Goal: Task Accomplishment & Management: Use online tool/utility

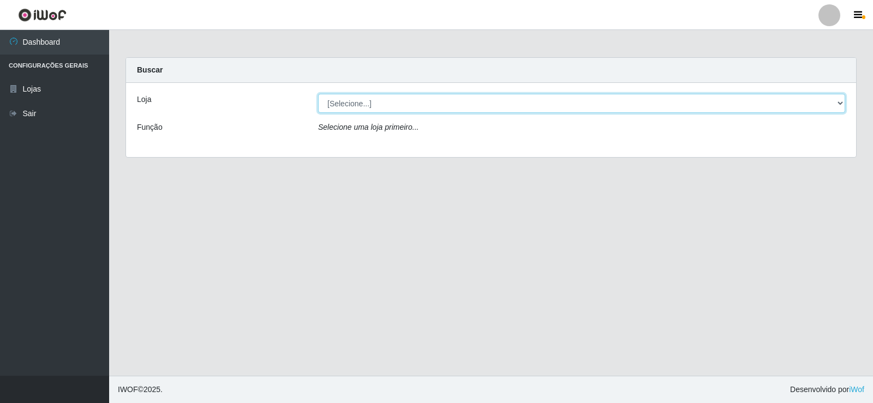
click at [489, 98] on select "[Selecione...] Rede Compras Supermercados - LOJA 2" at bounding box center [581, 103] width 527 height 19
select select "161"
click at [318, 94] on select "[Selecione...] Rede Compras Supermercados - LOJA 2" at bounding box center [581, 103] width 527 height 19
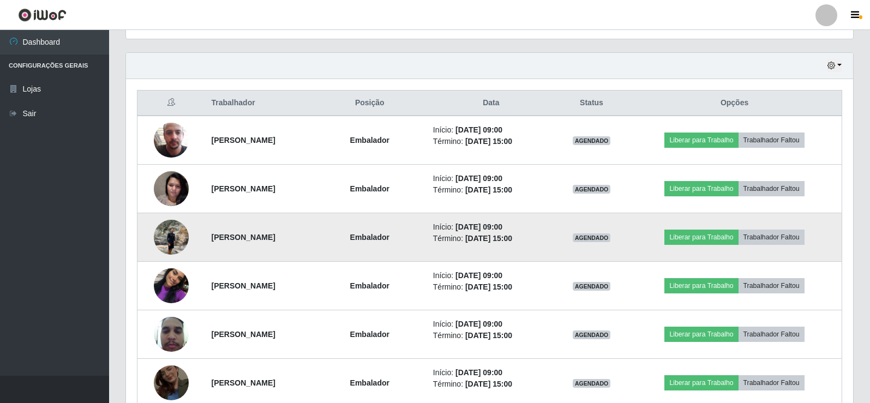
scroll to position [382, 0]
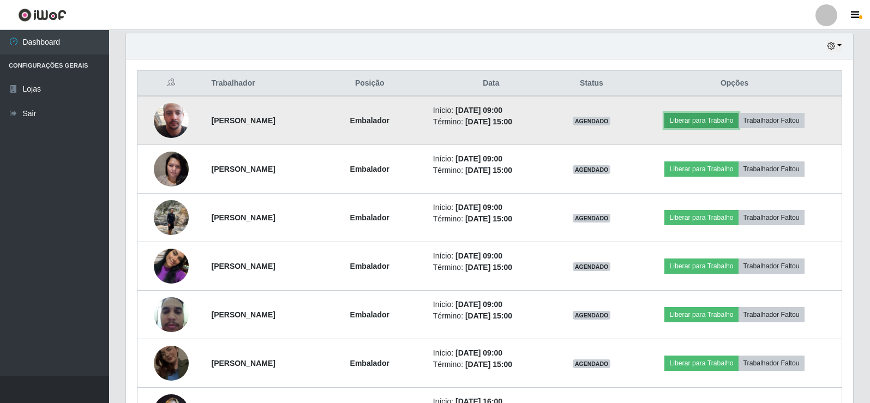
click at [718, 118] on button "Liberar para Trabalho" at bounding box center [701, 120] width 74 height 15
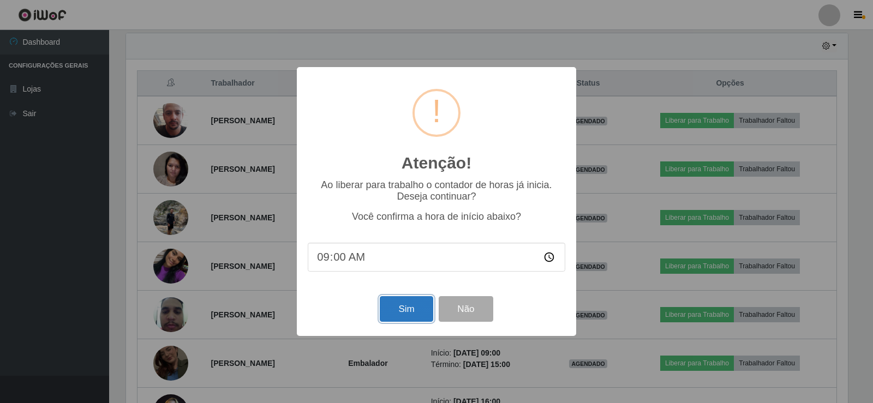
click at [403, 310] on button "Sim" at bounding box center [406, 309] width 53 height 26
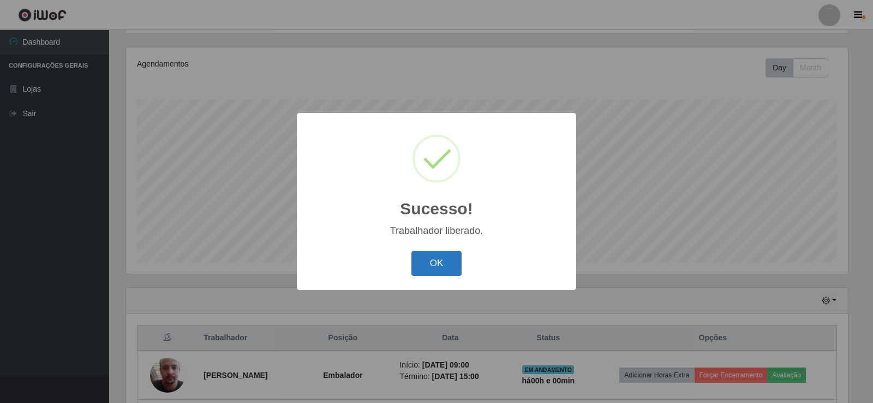
click at [439, 259] on button "OK" at bounding box center [436, 264] width 51 height 26
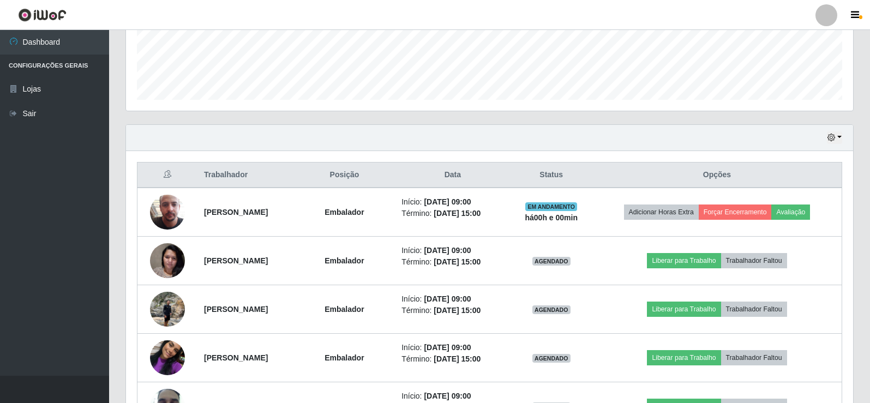
scroll to position [291, 0]
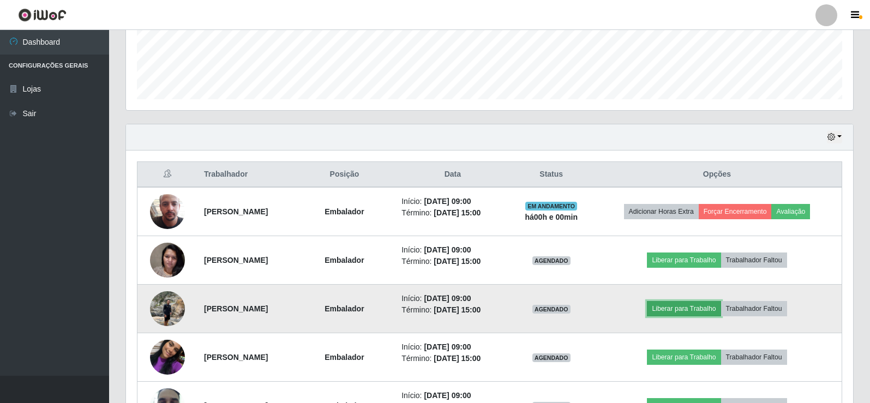
click at [703, 309] on button "Liberar para Trabalho" at bounding box center [684, 308] width 74 height 15
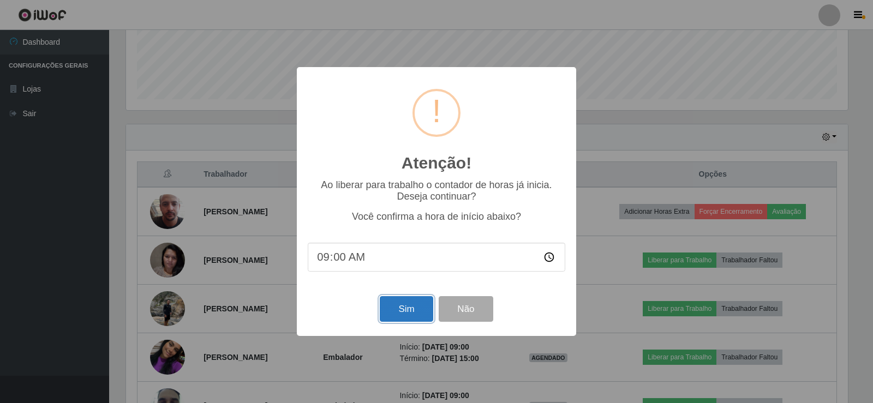
click at [413, 313] on button "Sim" at bounding box center [406, 309] width 53 height 26
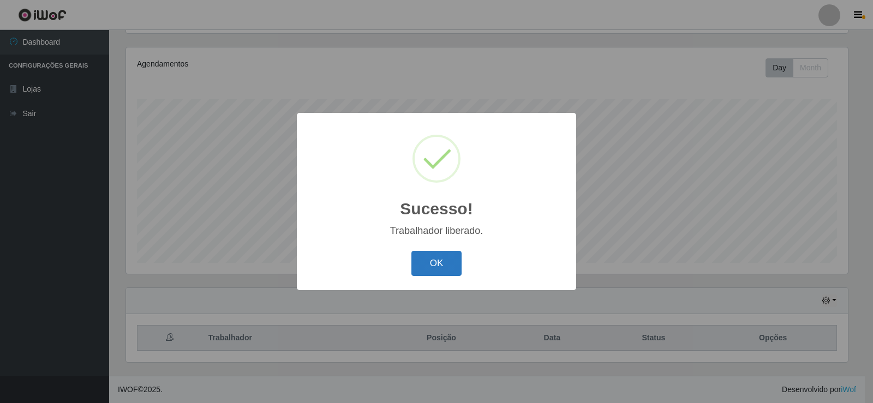
click at [446, 273] on button "OK" at bounding box center [436, 264] width 51 height 26
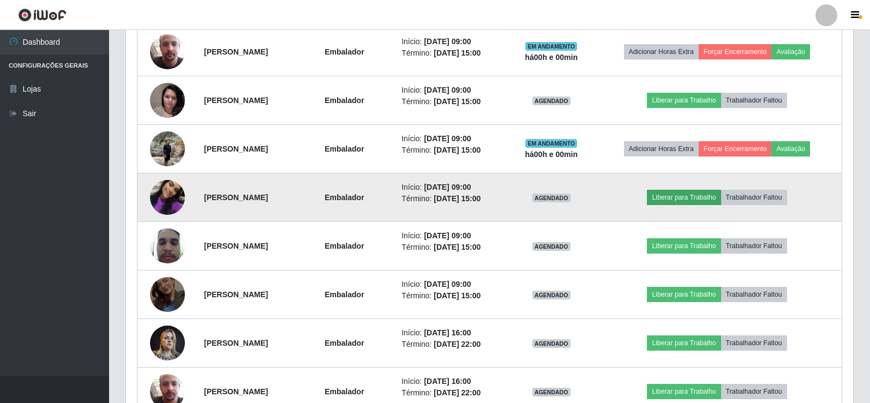
scroll to position [454, 0]
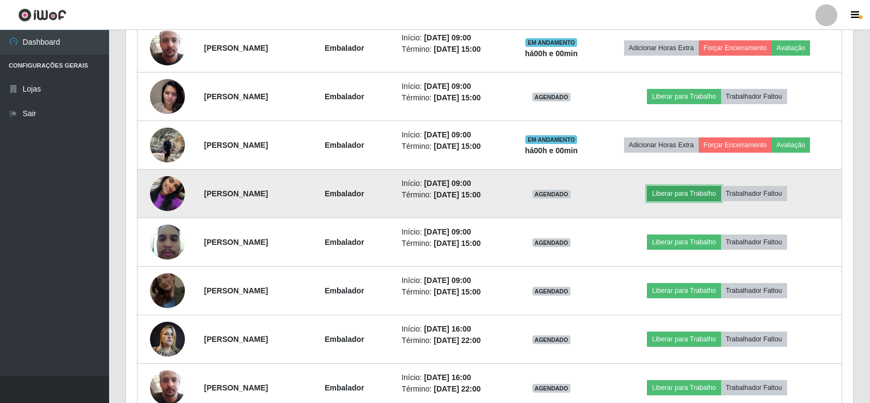
click at [709, 193] on button "Liberar para Trabalho" at bounding box center [684, 193] width 74 height 15
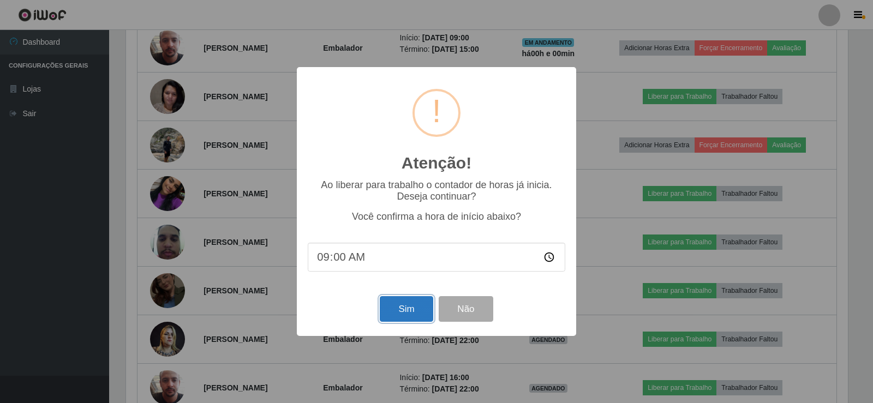
click at [405, 310] on button "Sim" at bounding box center [406, 309] width 53 height 26
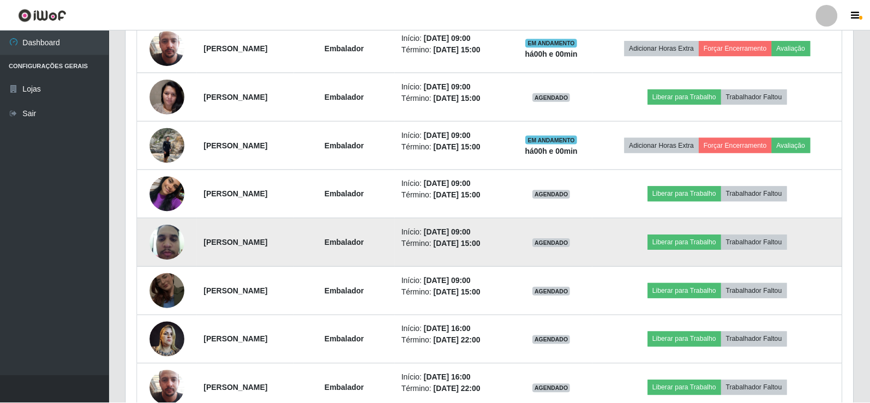
scroll to position [0, 0]
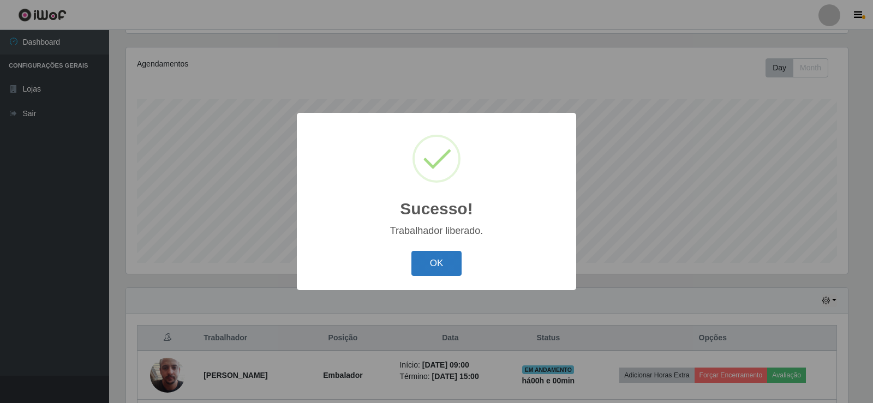
click at [434, 263] on button "OK" at bounding box center [436, 264] width 51 height 26
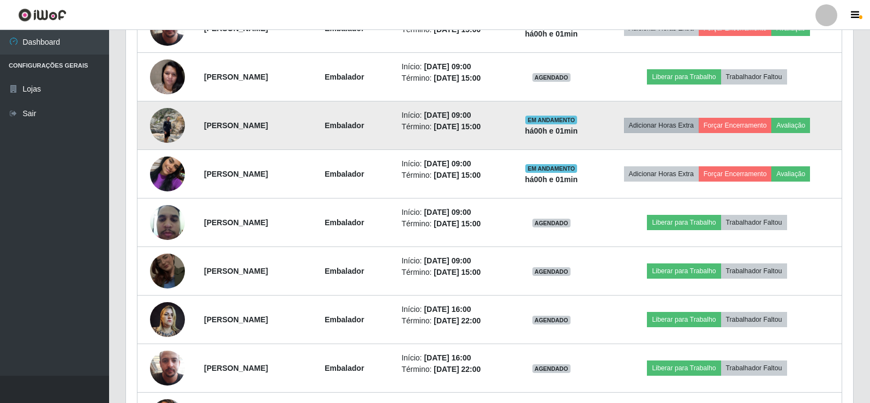
scroll to position [454, 0]
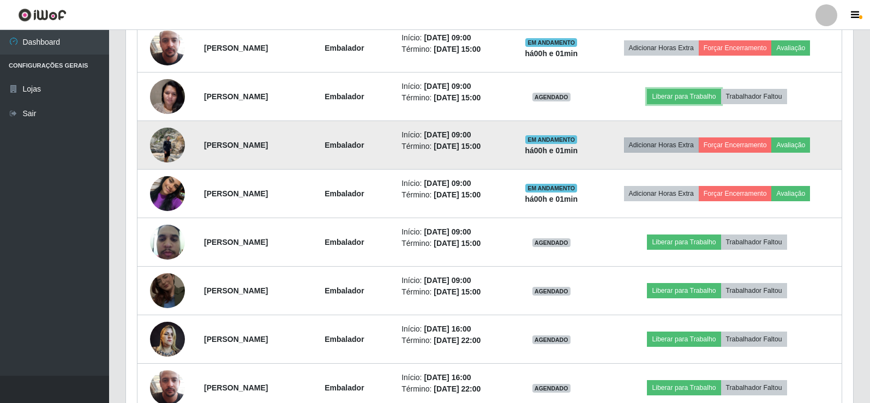
click at [701, 91] on button "Liberar para Trabalho" at bounding box center [684, 96] width 74 height 15
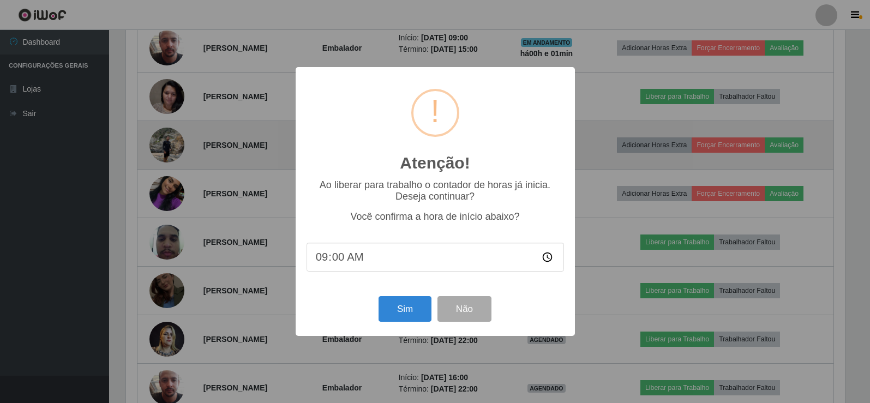
scroll to position [226, 722]
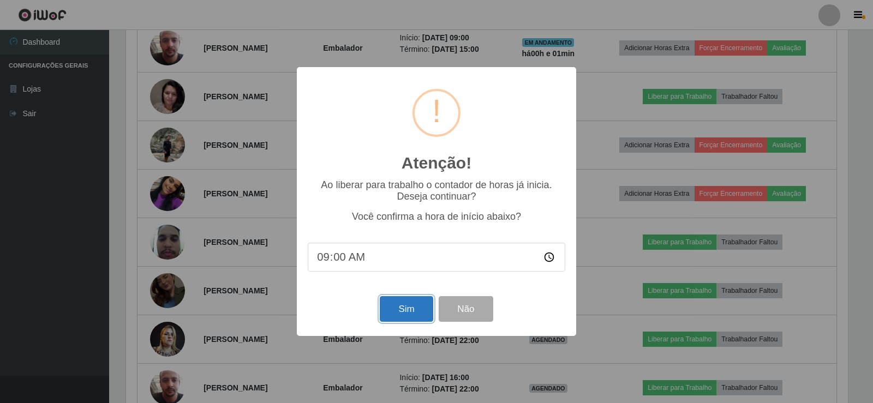
click at [415, 311] on button "Sim" at bounding box center [406, 309] width 53 height 26
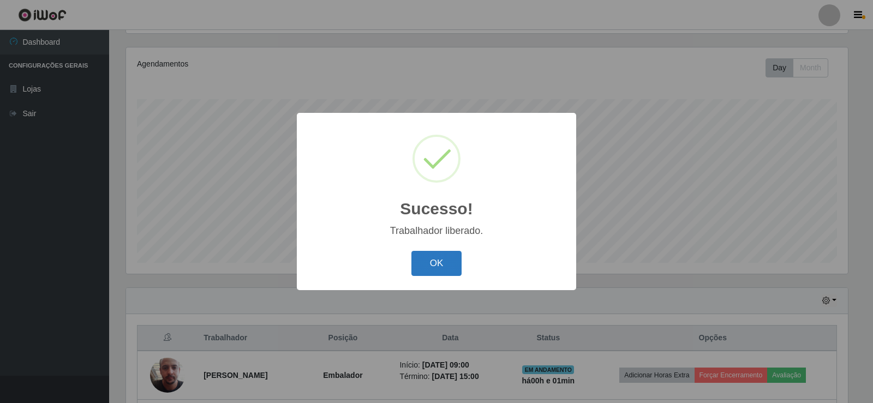
click at [438, 262] on button "OK" at bounding box center [436, 264] width 51 height 26
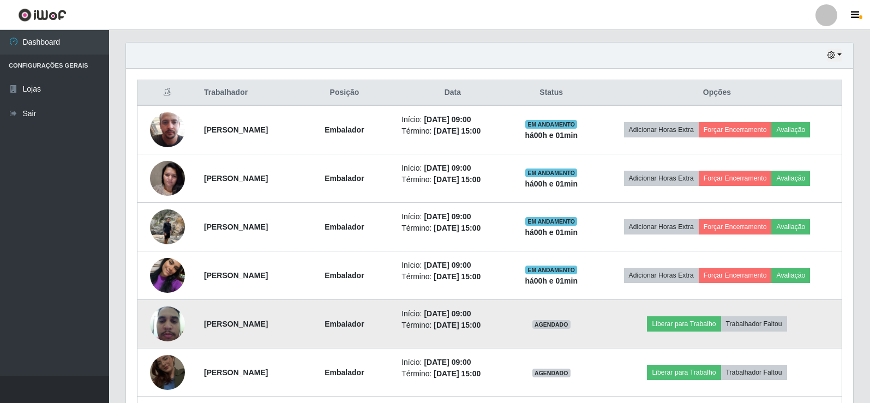
scroll to position [400, 0]
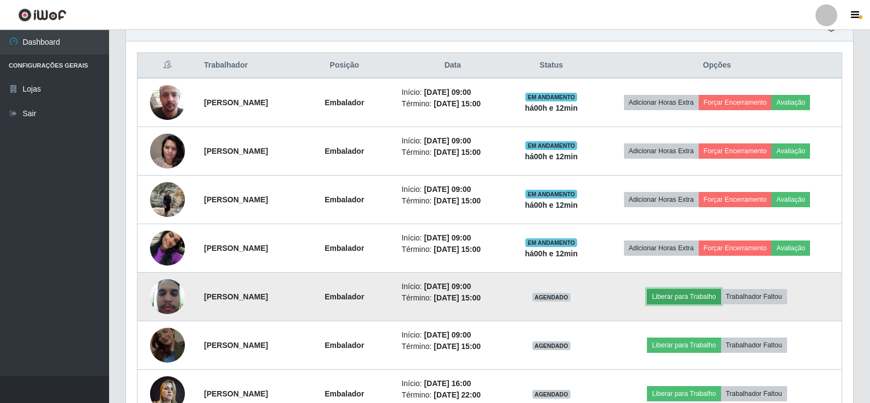
click at [720, 297] on button "Liberar para Trabalho" at bounding box center [684, 296] width 74 height 15
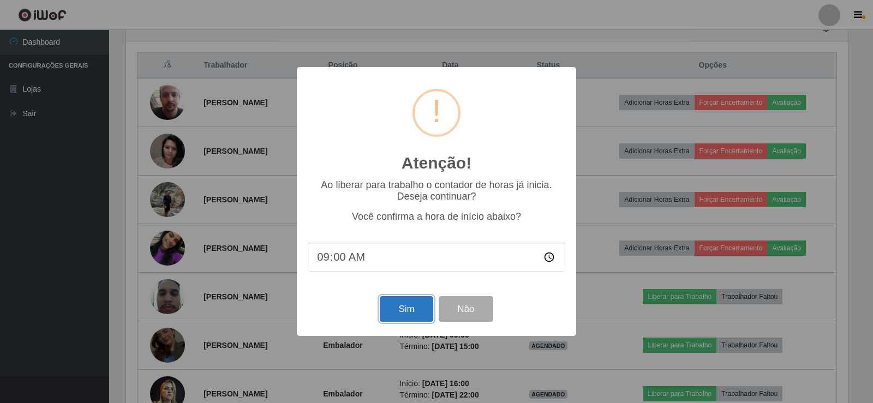
click at [393, 315] on button "Sim" at bounding box center [406, 309] width 53 height 26
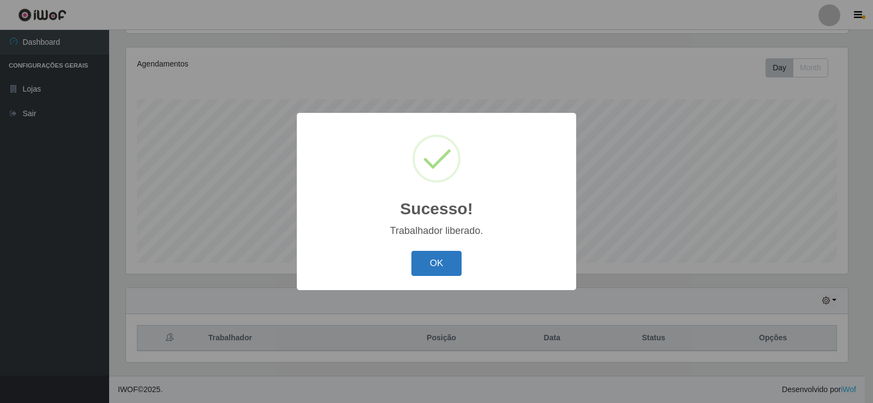
click at [439, 265] on button "OK" at bounding box center [436, 264] width 51 height 26
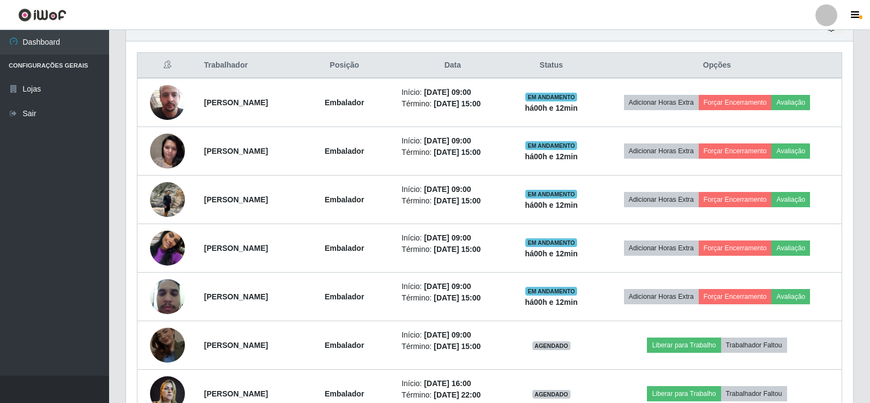
scroll to position [454, 0]
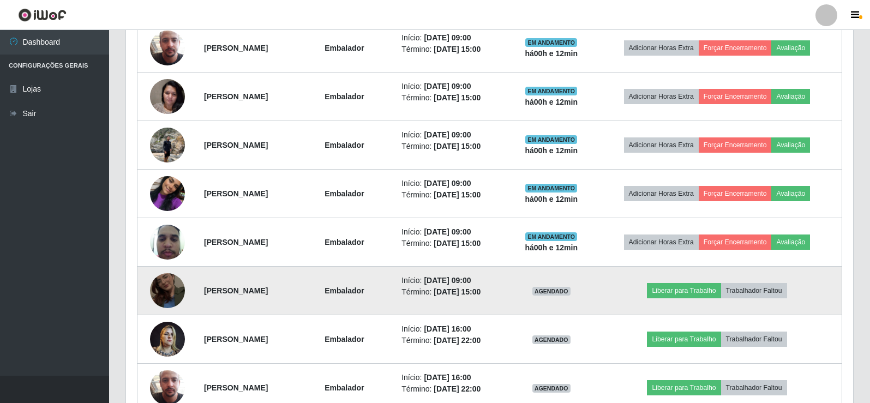
click at [164, 286] on img at bounding box center [167, 291] width 35 height 62
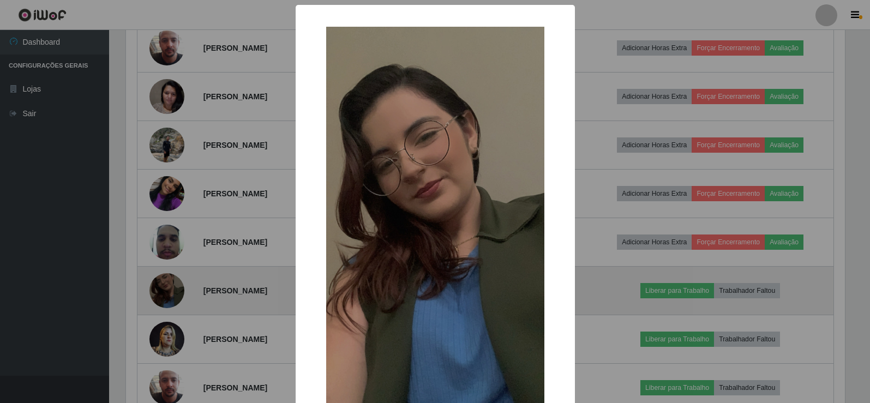
scroll to position [226, 722]
click at [164, 286] on div "× OK Cancel" at bounding box center [436, 201] width 873 height 403
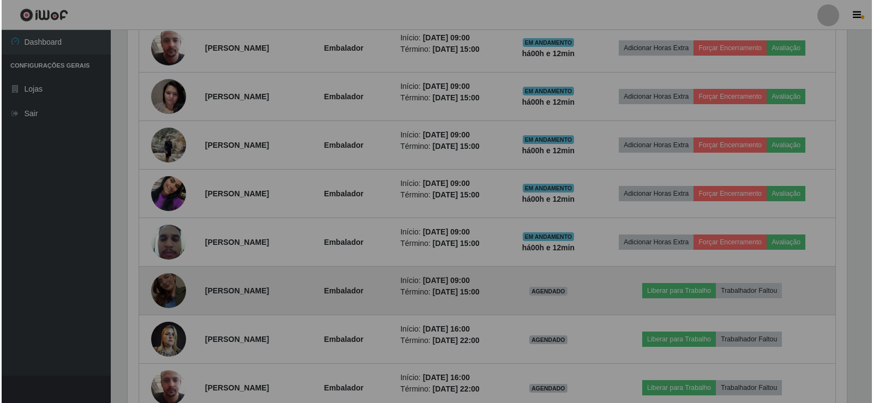
scroll to position [226, 727]
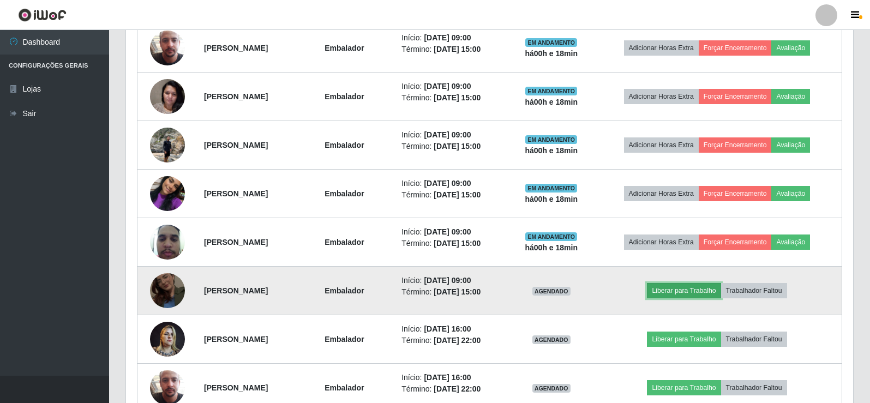
click at [703, 289] on button "Liberar para Trabalho" at bounding box center [684, 290] width 74 height 15
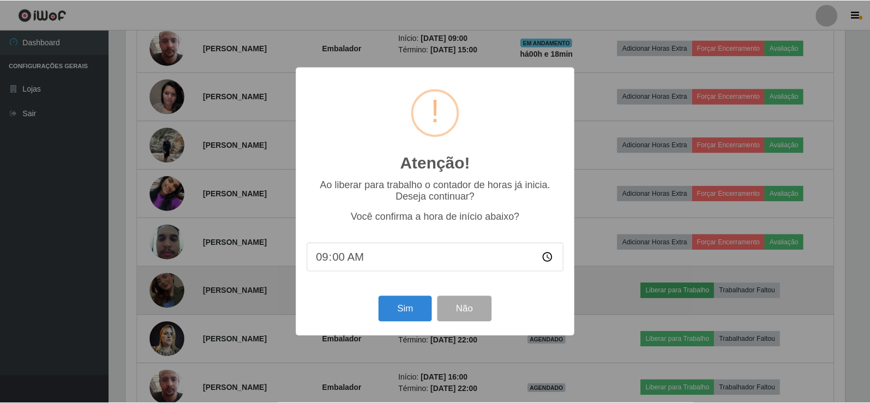
scroll to position [226, 722]
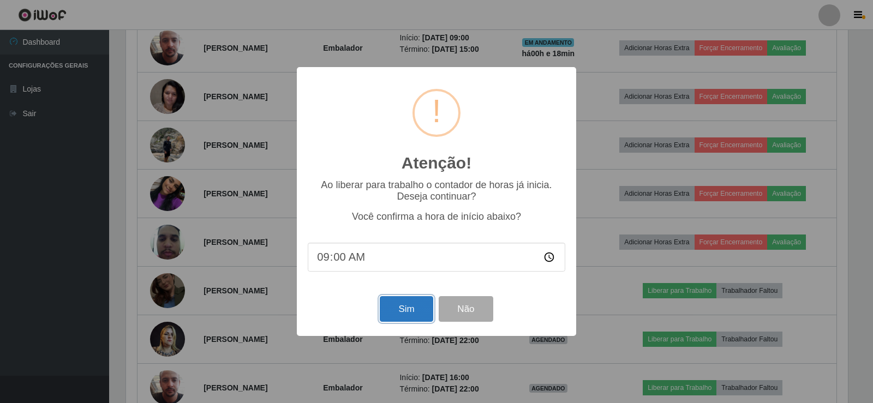
click at [399, 309] on button "Sim" at bounding box center [406, 309] width 53 height 26
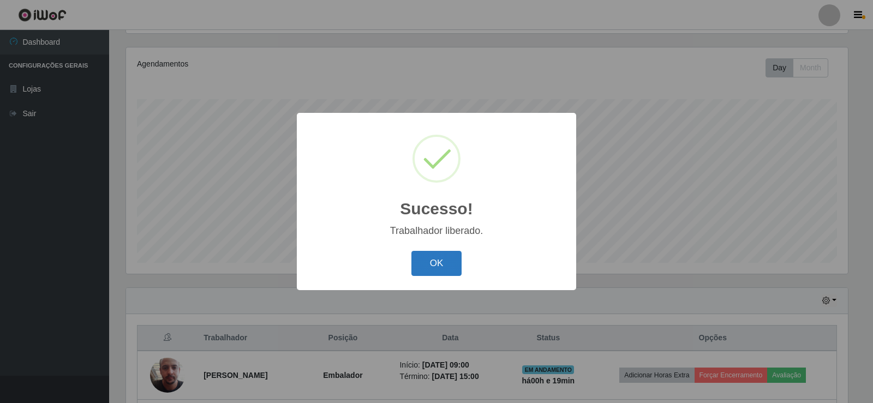
click at [439, 261] on button "OK" at bounding box center [436, 264] width 51 height 26
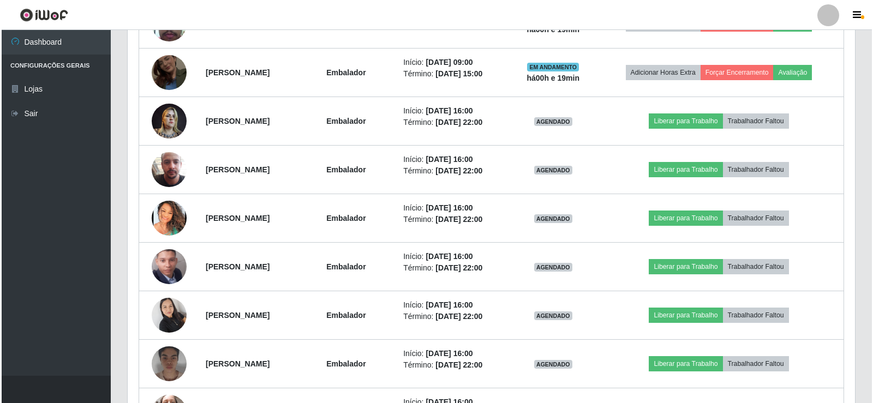
scroll to position [618, 0]
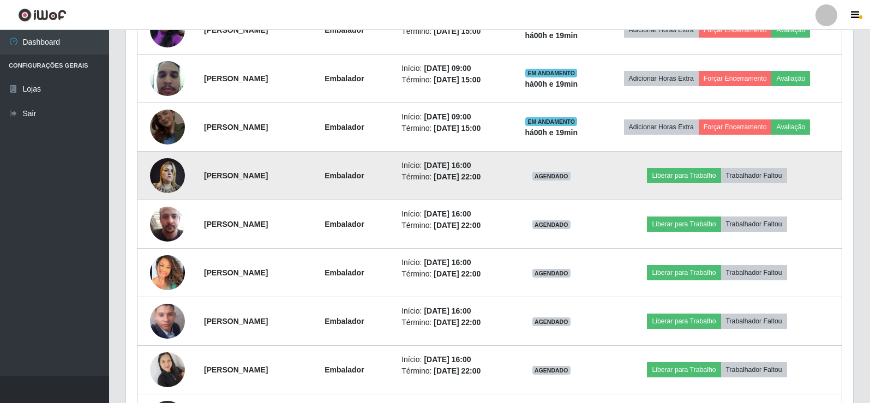
click at [157, 177] on img at bounding box center [167, 175] width 35 height 46
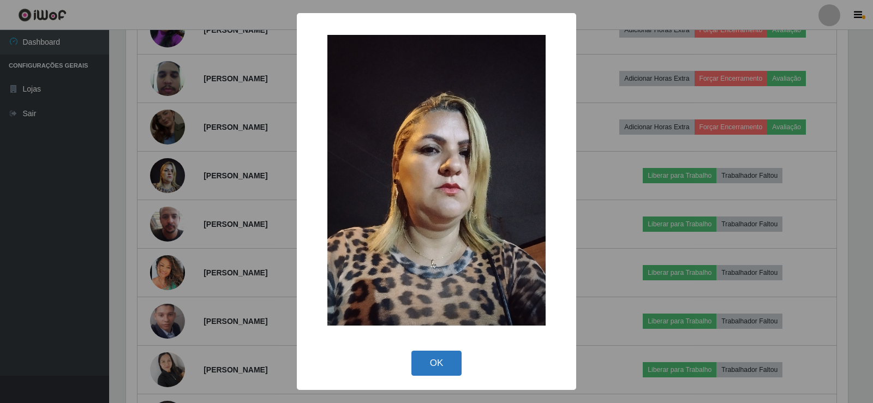
drag, startPoint x: 444, startPoint y: 361, endPoint x: 419, endPoint y: 349, distance: 27.8
click at [441, 361] on button "OK" at bounding box center [436, 364] width 51 height 26
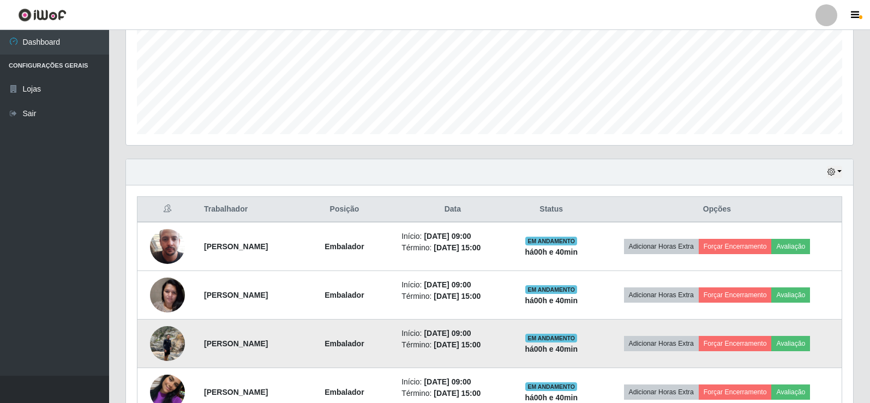
scroll to position [236, 0]
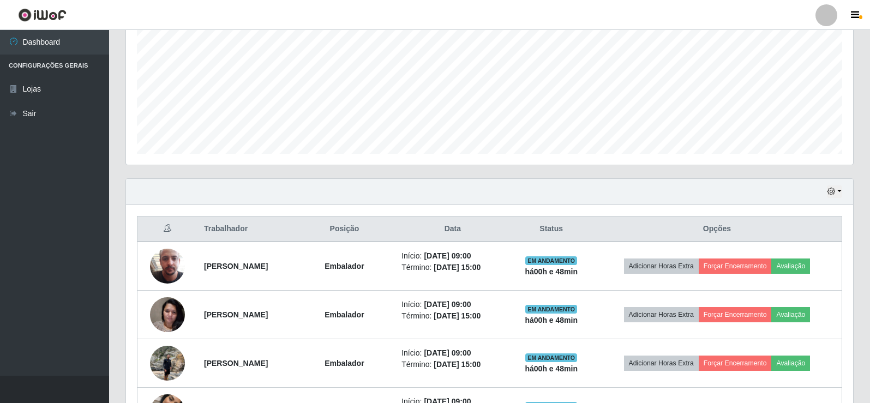
click at [743, 20] on header "Perfil Alterar Senha Sair" at bounding box center [435, 15] width 870 height 30
click at [746, 17] on header "Perfil Alterar Senha Sair" at bounding box center [435, 15] width 870 height 30
